Goal: Task Accomplishment & Management: Manage account settings

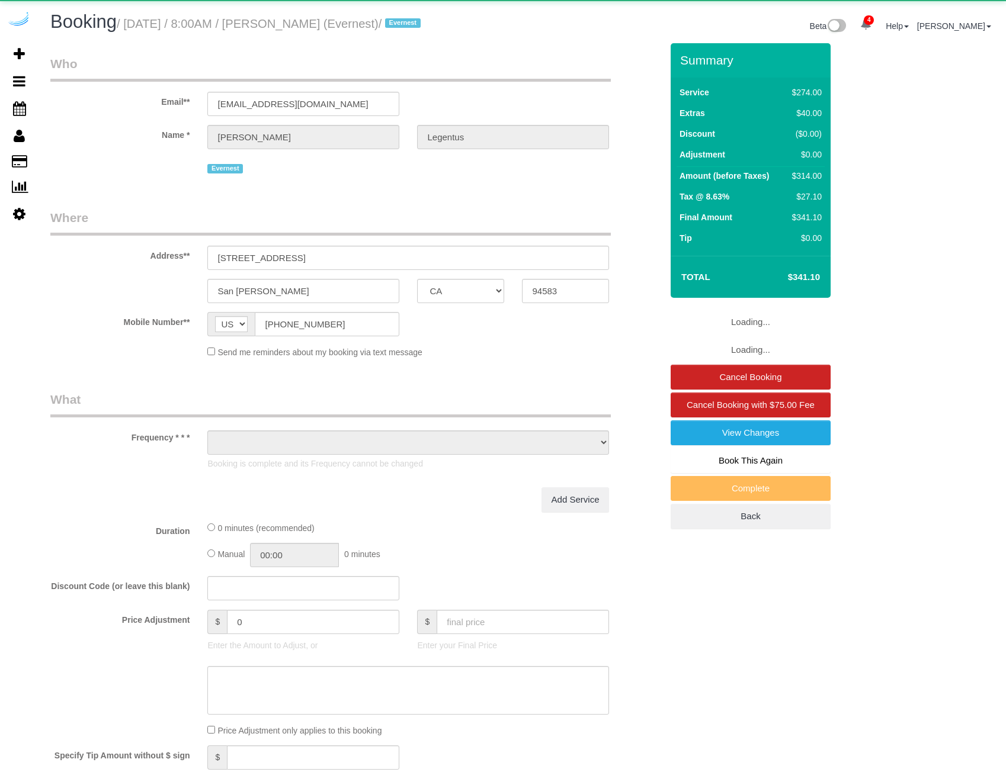
select select "CA"
select select "object:673"
select select "4"
select select "number:9"
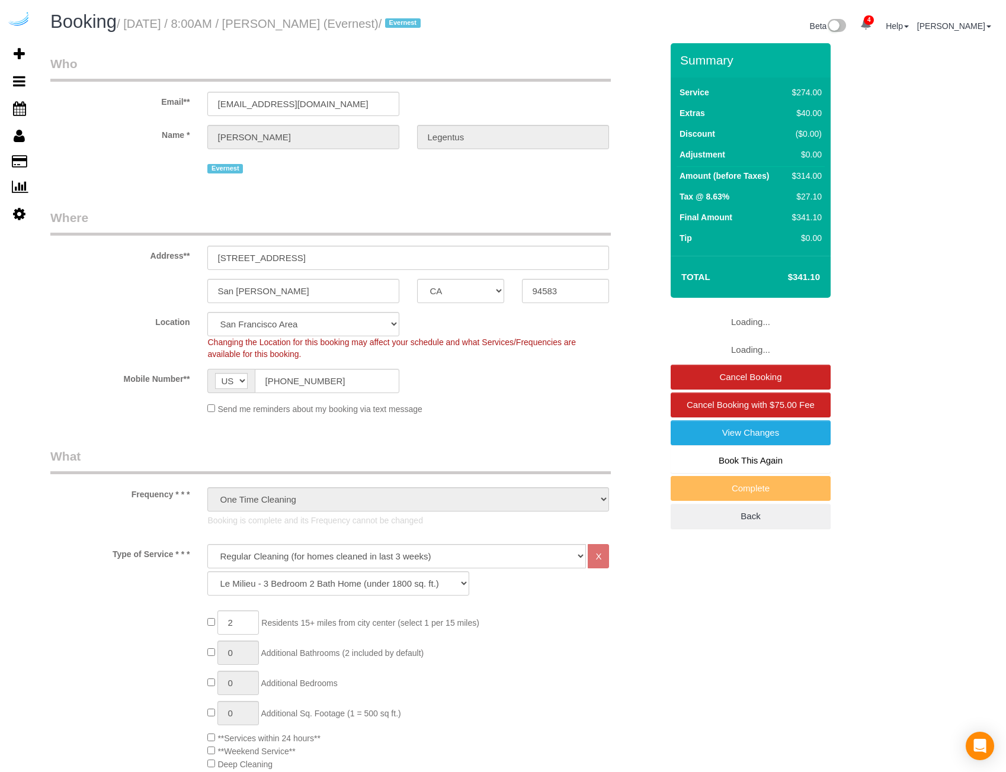
select select "object:888"
click at [294, 262] on input "[STREET_ADDRESS]" at bounding box center [408, 258] width 402 height 24
click at [269, 261] on input "[STREET_ADDRESS]" at bounding box center [408, 258] width 402 height 24
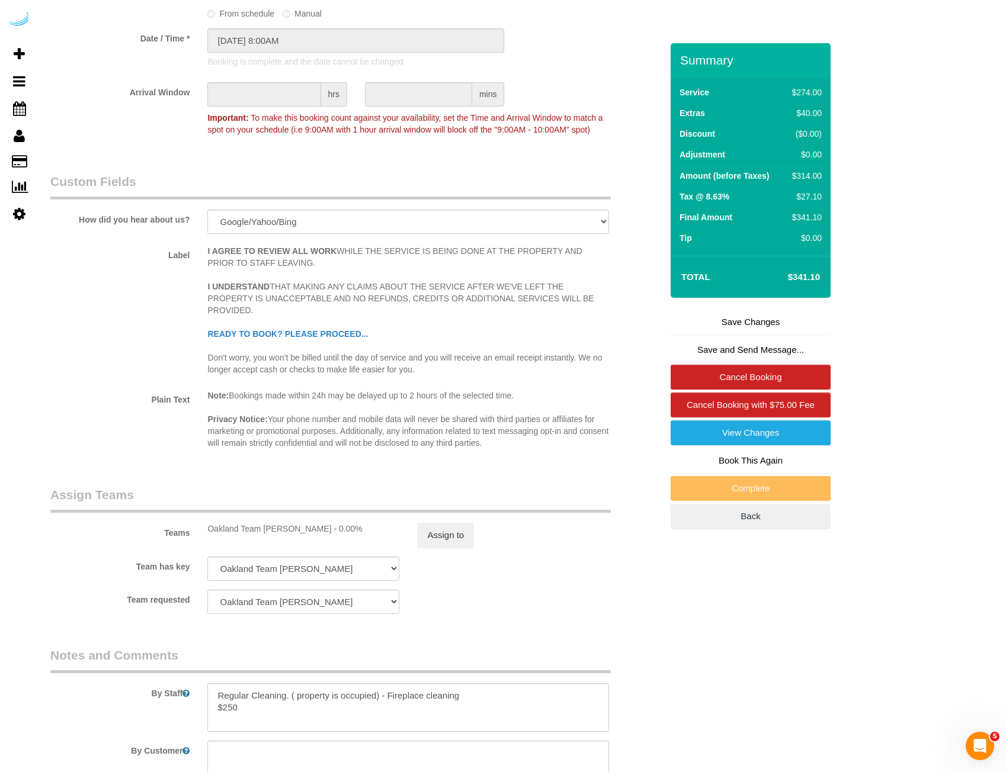
scroll to position [1800, 0]
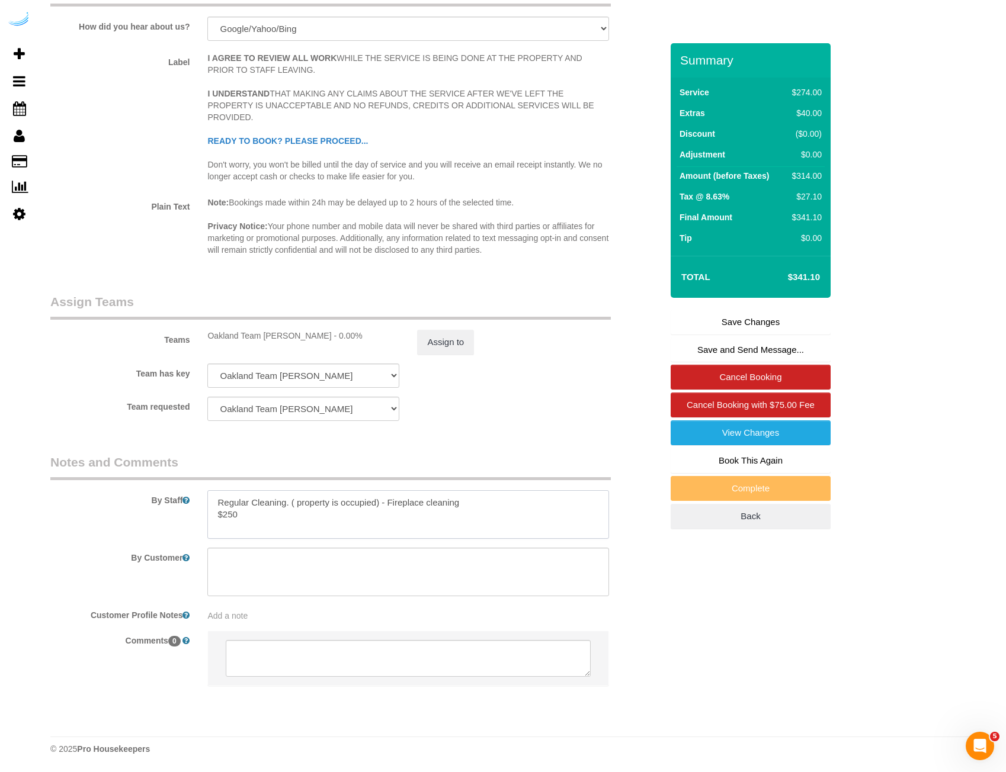
drag, startPoint x: 478, startPoint y: 502, endPoint x: 201, endPoint y: 489, distance: 277.5
click at [201, 489] on div "By Staff" at bounding box center [355, 496] width 629 height 85
